Goal: Transaction & Acquisition: Purchase product/service

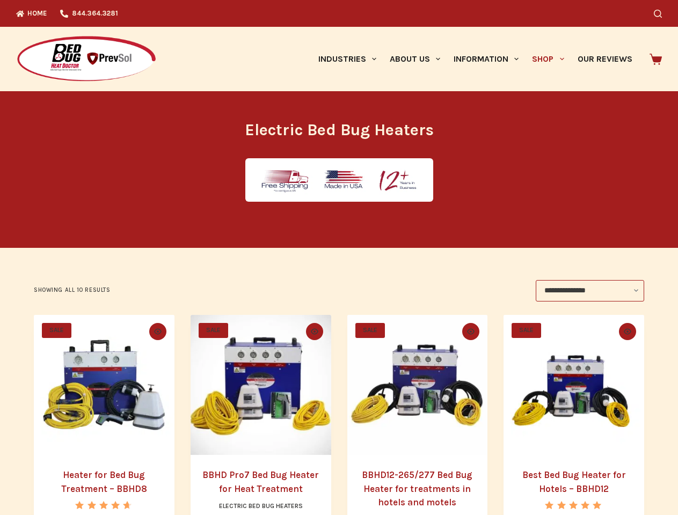
click at [661, 13] on icon "Search" at bounding box center [657, 14] width 8 height 8
click at [351, 59] on link "Industries" at bounding box center [346, 59] width 71 height 64
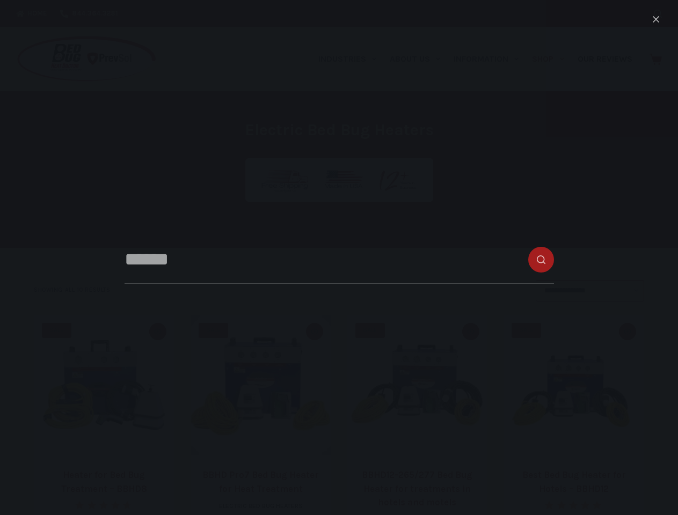
click at [419, 59] on link "About Us" at bounding box center [414, 59] width 64 height 64
click at [490, 59] on link "Information" at bounding box center [486, 59] width 78 height 64
click at [552, 59] on link "Shop" at bounding box center [547, 59] width 45 height 64
click at [156, 332] on icon "Quick view toggle" at bounding box center [158, 331] width 8 height 6
click at [314, 332] on icon "Quick view toggle" at bounding box center [315, 331] width 8 height 6
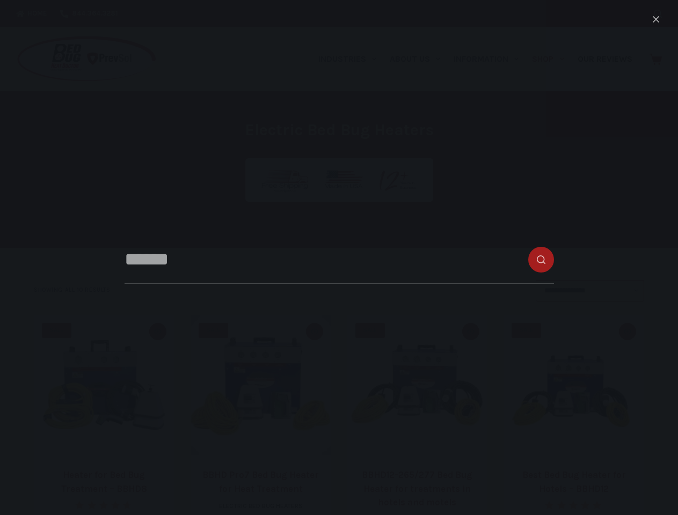
click at [473, 332] on icon "Quick view toggle" at bounding box center [471, 331] width 8 height 6
click at [631, 332] on icon "Quick view toggle" at bounding box center [627, 331] width 8 height 6
